Goal: Task Accomplishment & Management: Manage account settings

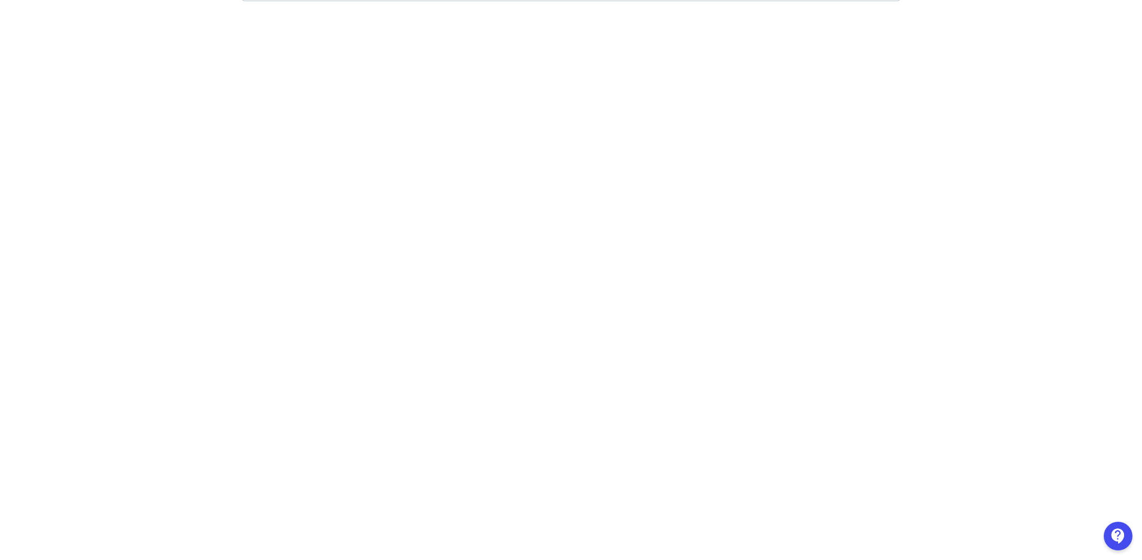
scroll to position [186, 0]
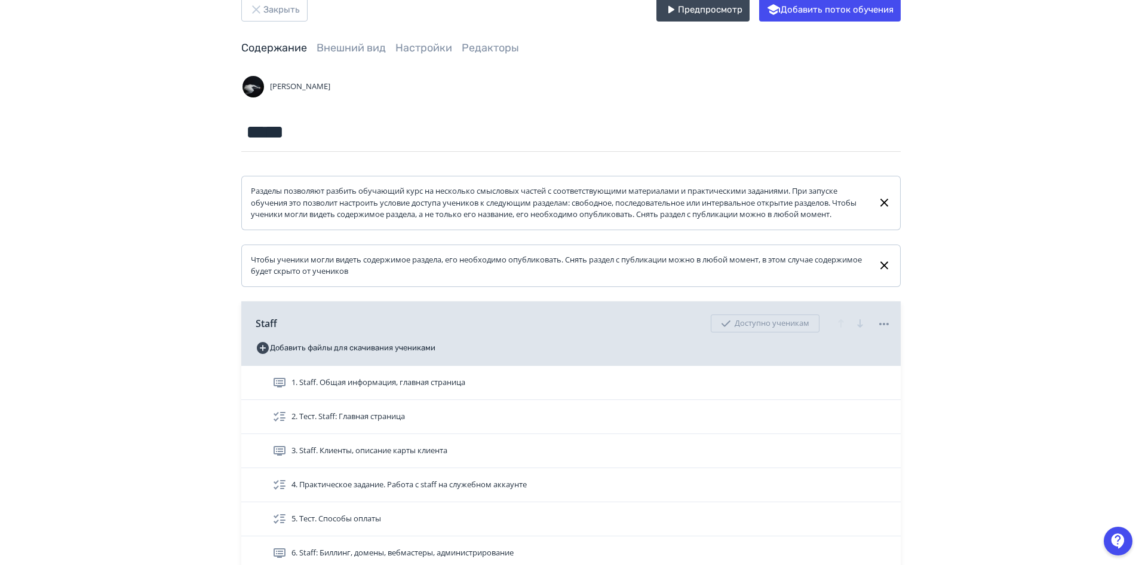
scroll to position [179, 0]
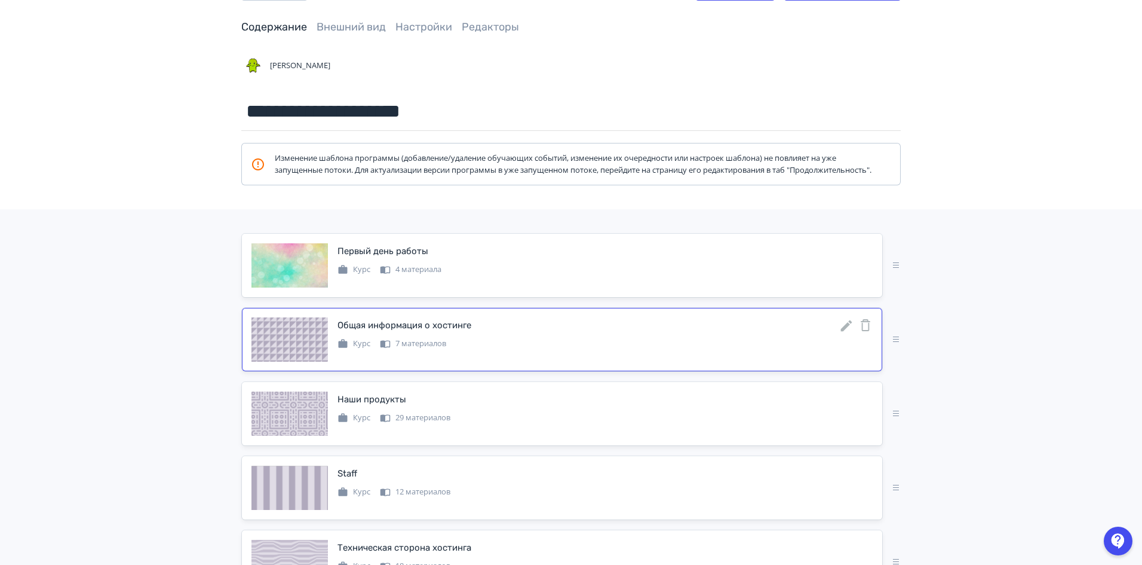
scroll to position [60, 0]
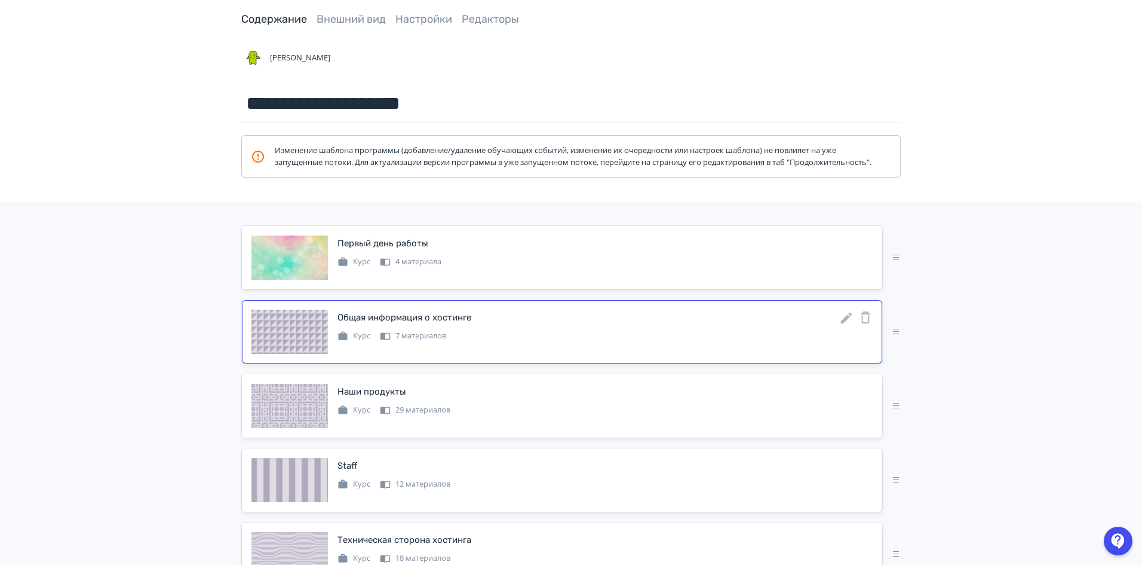
click at [847, 324] on icon at bounding box center [846, 317] width 11 height 11
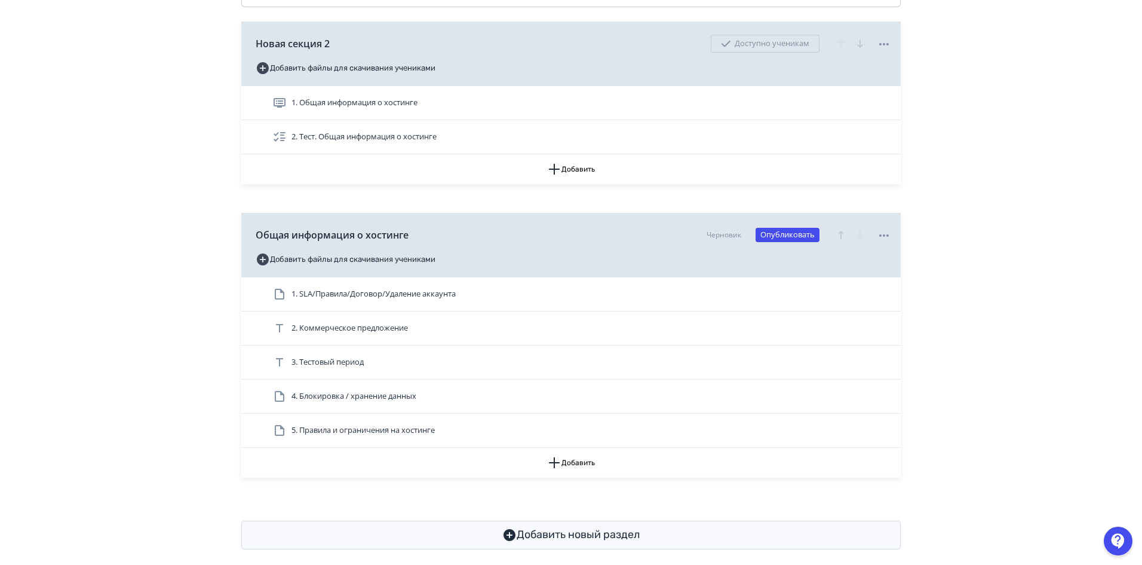
scroll to position [216, 0]
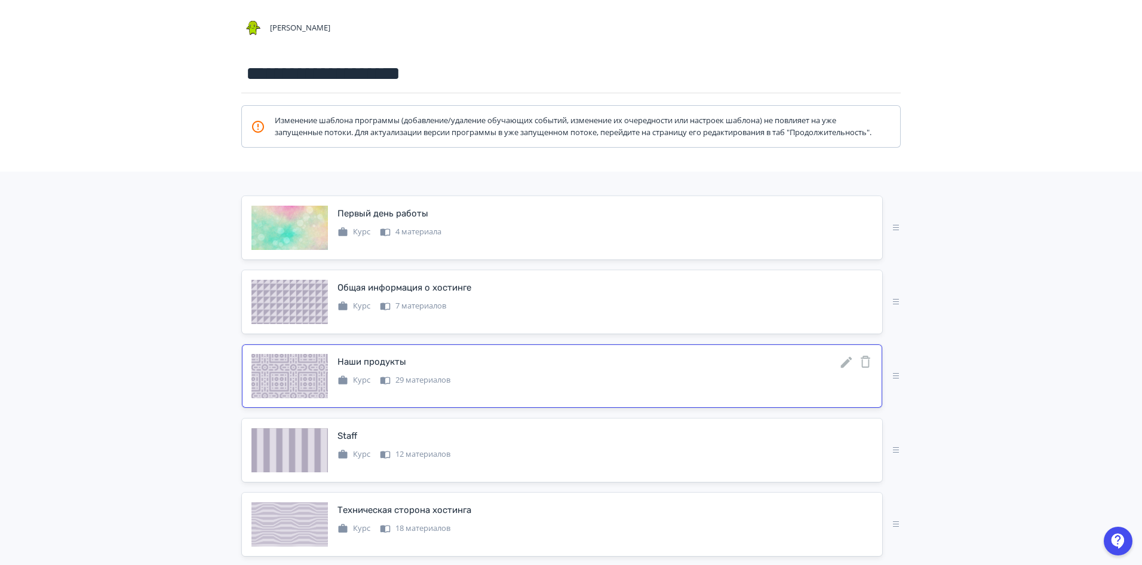
scroll to position [119, 0]
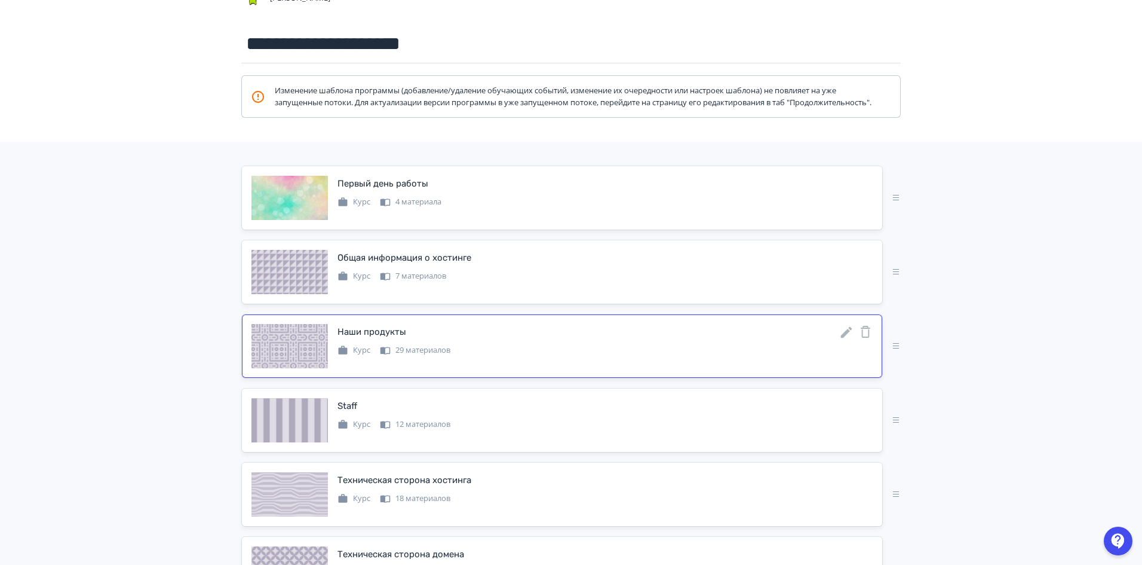
click at [524, 339] on div "Наши продукты" at bounding box center [605, 332] width 535 height 16
click at [843, 338] on icon at bounding box center [846, 332] width 11 height 11
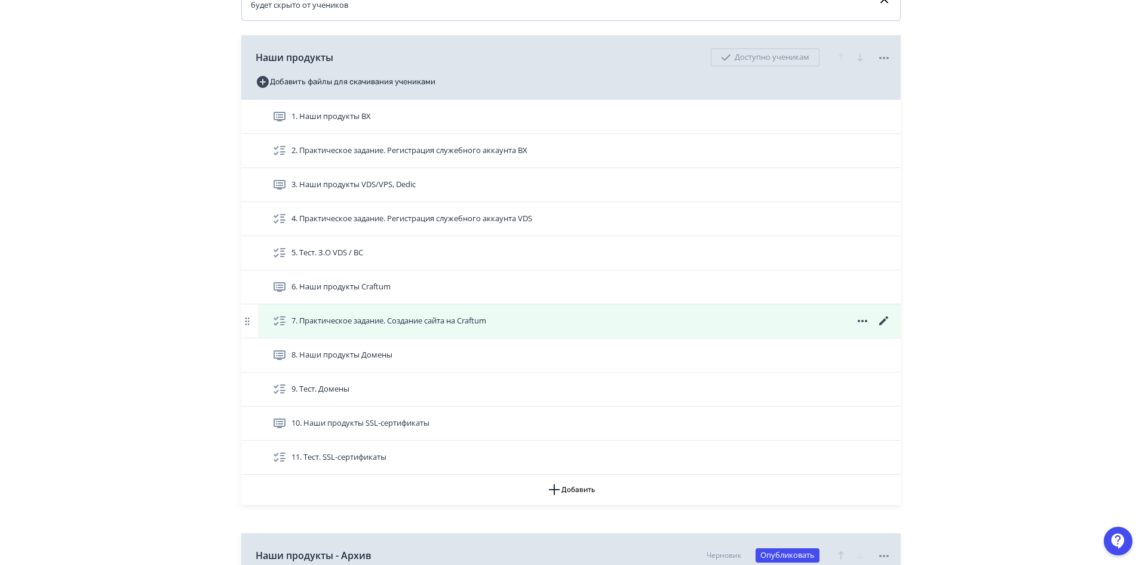
scroll to position [299, 0]
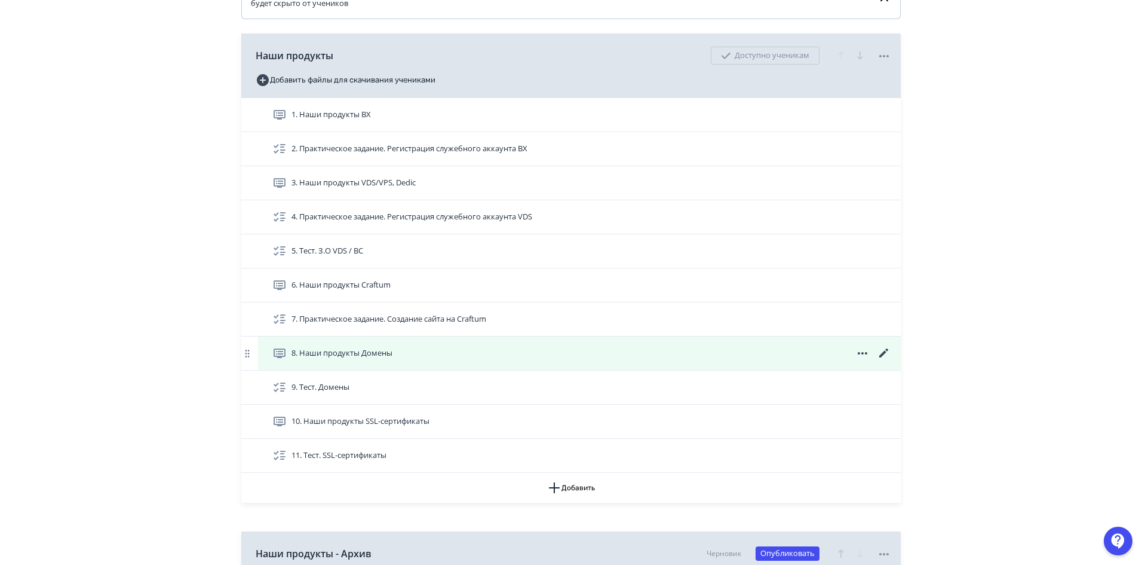
click at [885, 360] on icon at bounding box center [884, 353] width 14 height 14
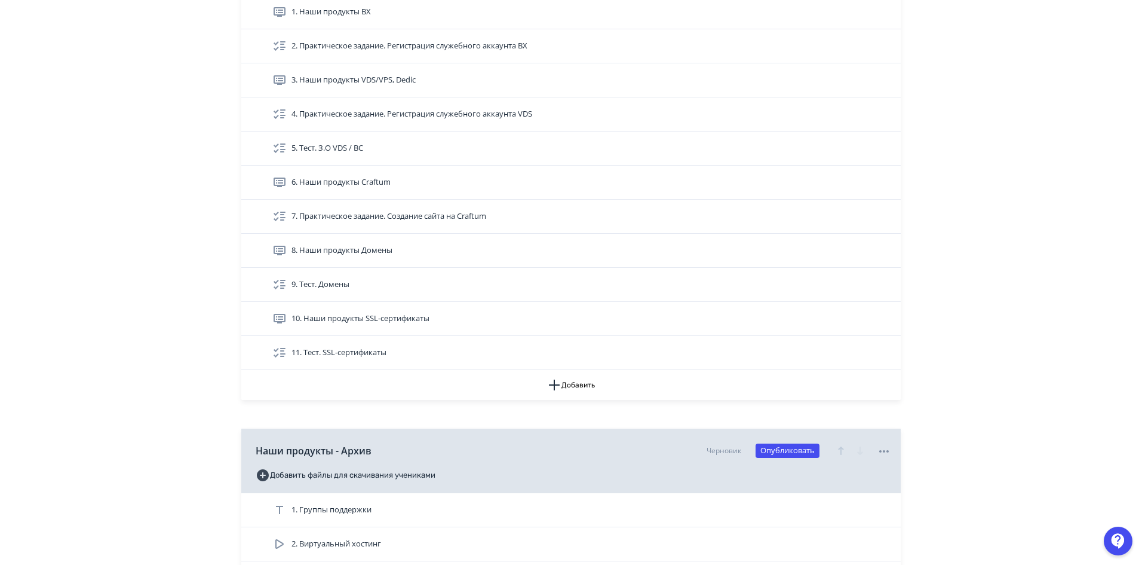
scroll to position [418, 0]
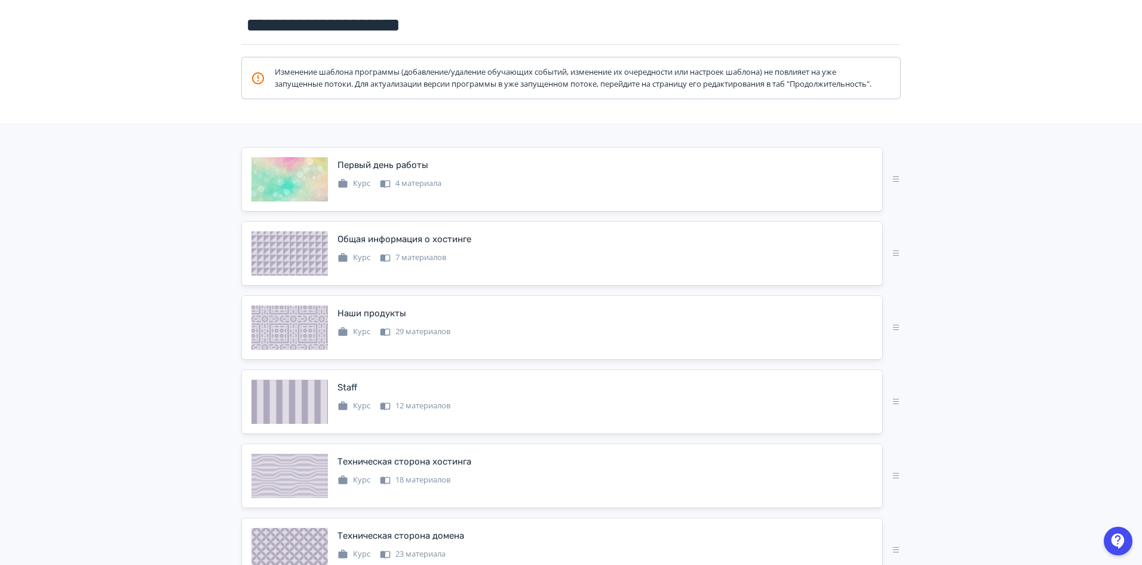
scroll to position [179, 0]
